Goal: Task Accomplishment & Management: Manage account settings

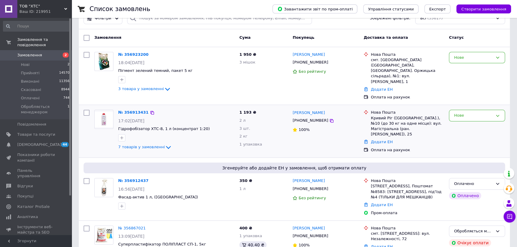
scroll to position [27, 0]
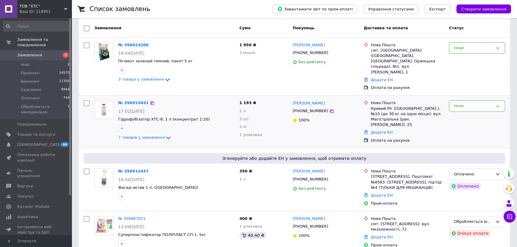
click at [107, 103] on img at bounding box center [104, 109] width 19 height 15
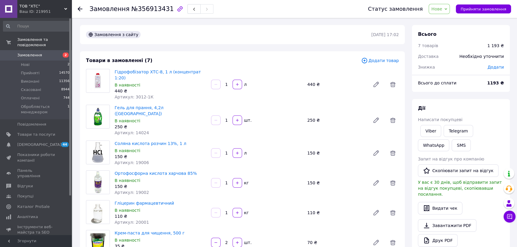
click at [79, 9] on use at bounding box center [80, 9] width 5 height 5
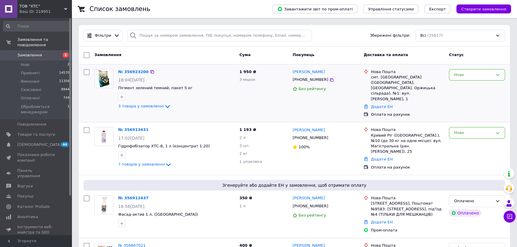
click at [107, 83] on img at bounding box center [104, 79] width 14 height 19
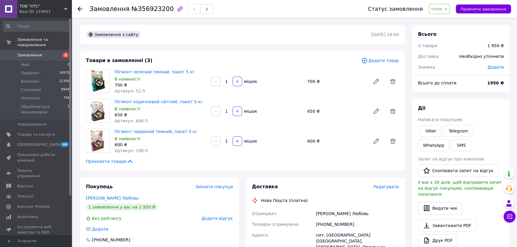
click at [80, 9] on use at bounding box center [80, 9] width 5 height 5
